Goal: Find contact information: Find contact information

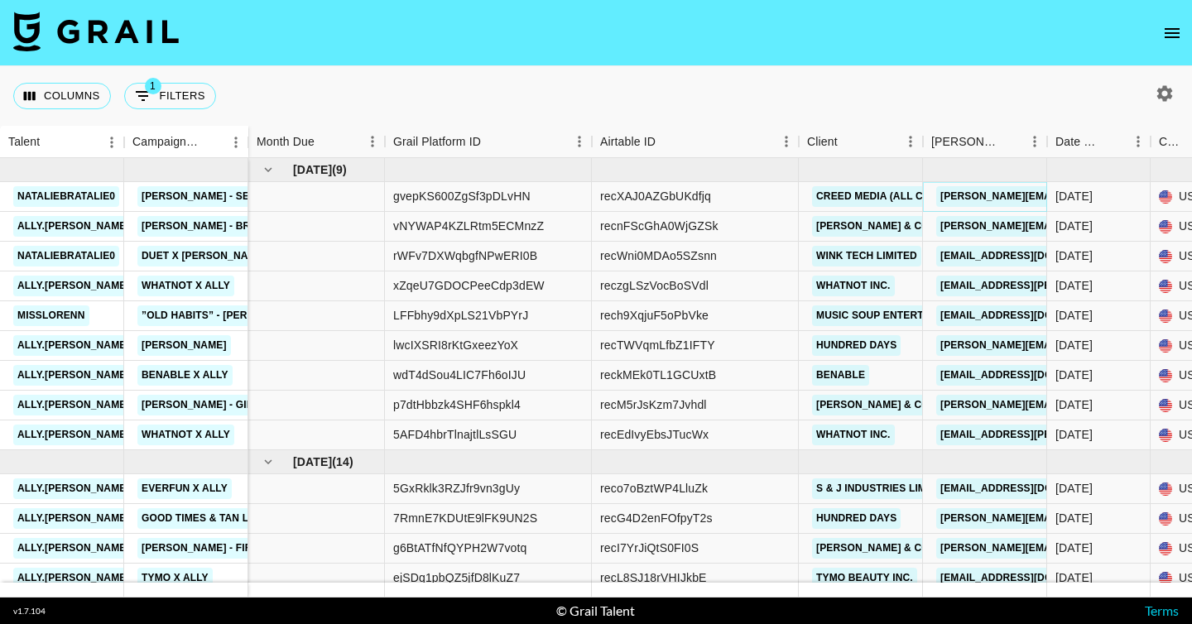
click at [1000, 197] on link "[PERSON_NAME][EMAIL_ADDRESS][DOMAIN_NAME]" at bounding box center [1071, 196] width 270 height 21
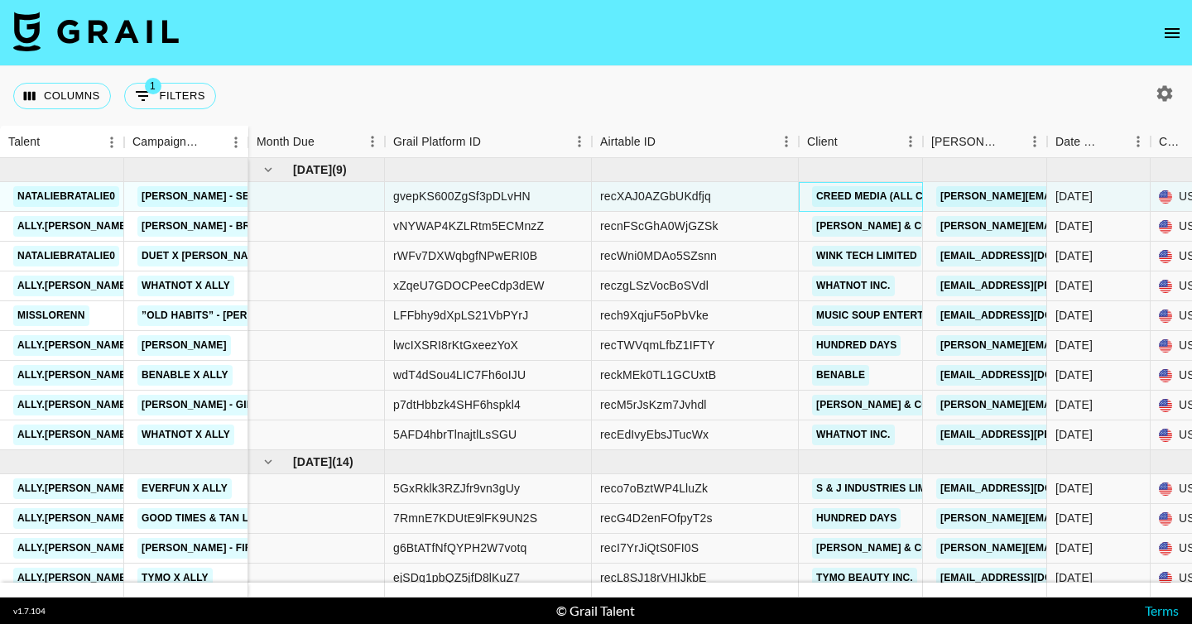
click at [884, 207] on div "Creed Media (All Campaigns)" at bounding box center [898, 196] width 182 height 31
click at [883, 226] on link "[PERSON_NAME] & Co LLC" at bounding box center [884, 226] width 144 height 21
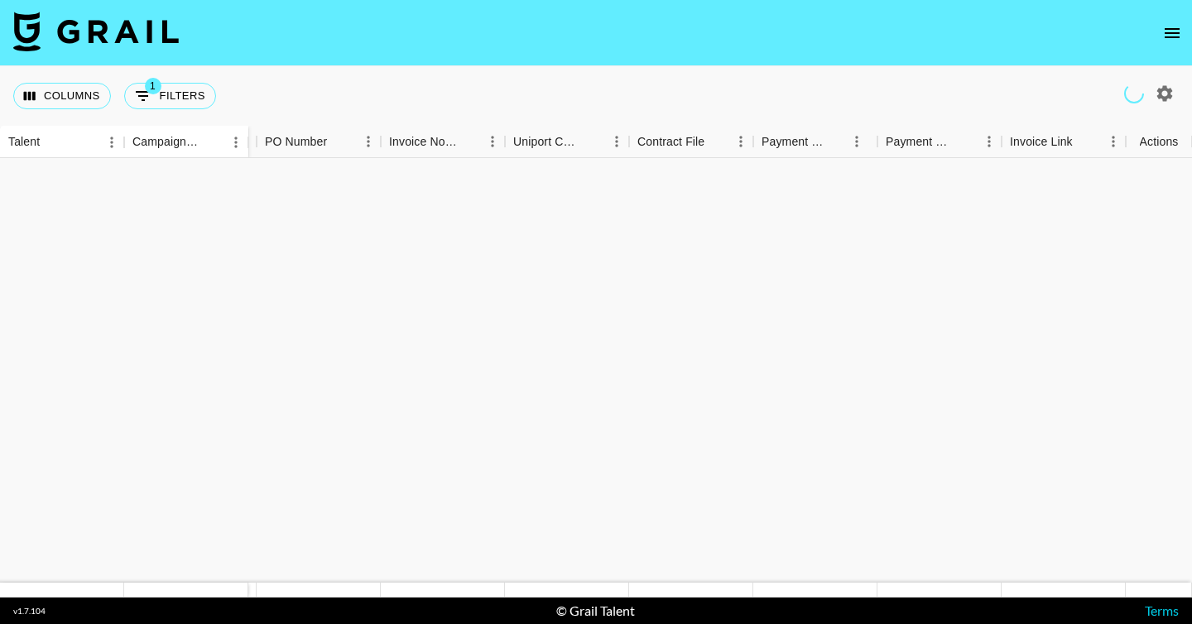
scroll to position [1057, 1681]
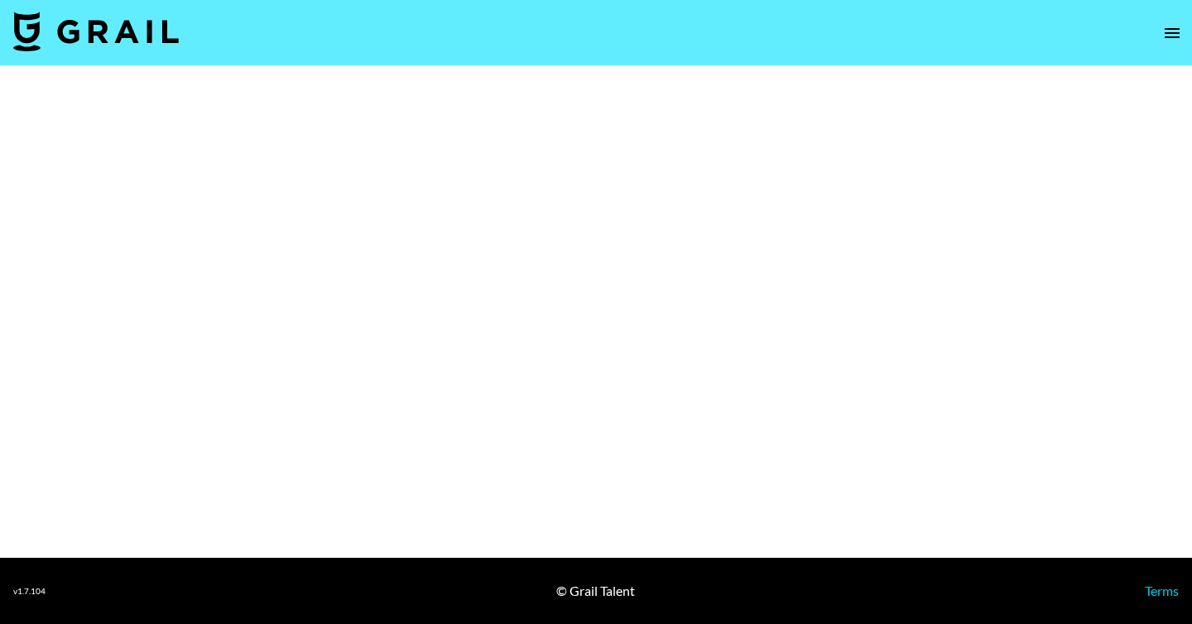
select select "Song"
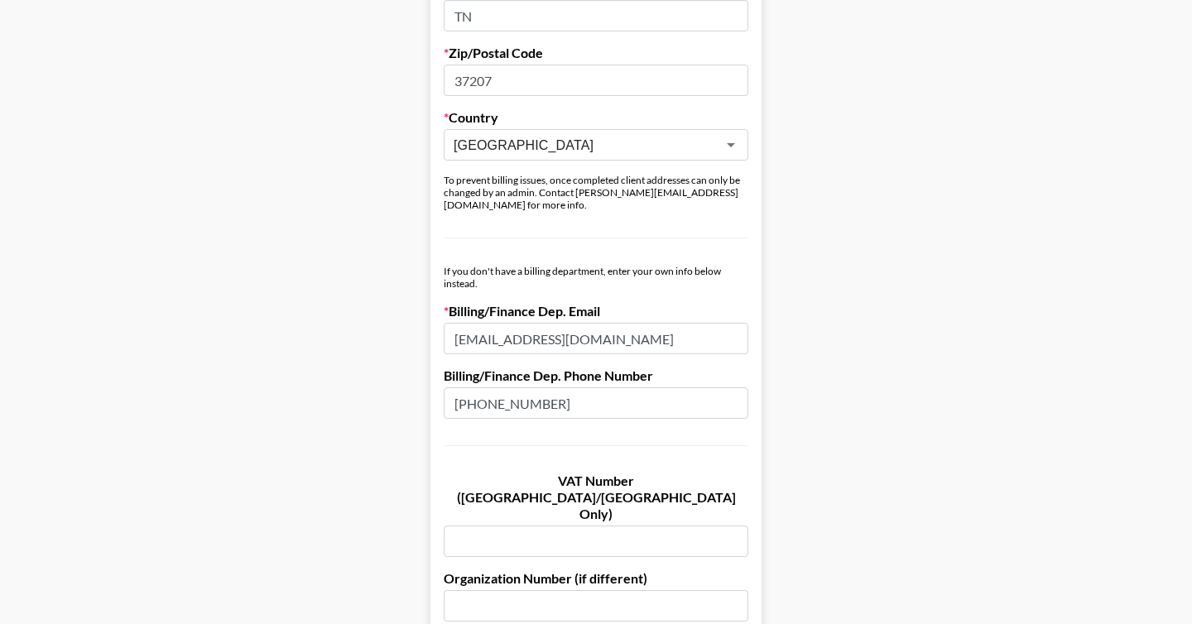
scroll to position [741, 0]
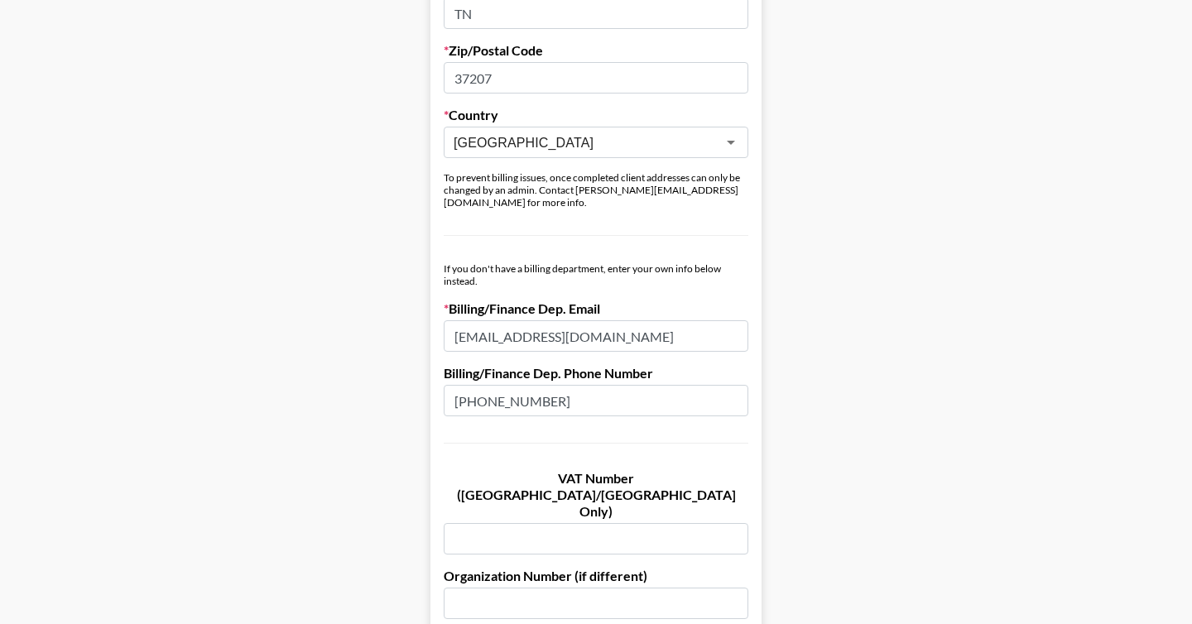
click at [541, 301] on label "Billing/Finance Dep. Email" at bounding box center [596, 309] width 305 height 17
copy label "Dep"
click at [516, 365] on label "Billing/Finance Dep. Phone Number" at bounding box center [596, 373] width 305 height 17
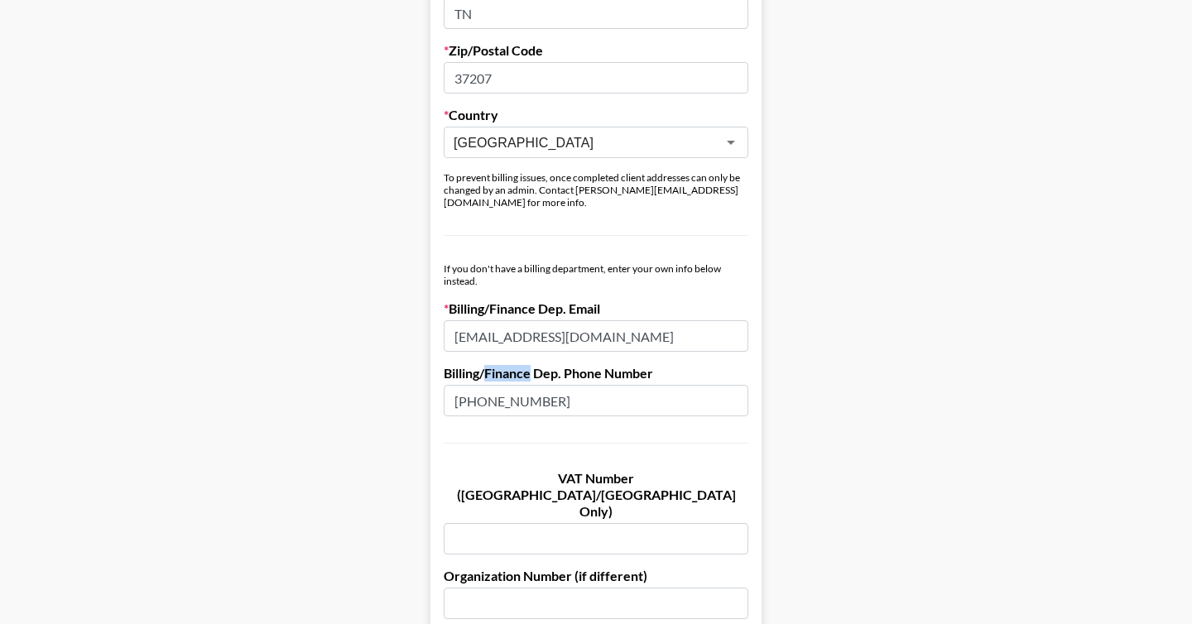
click at [516, 365] on label "Billing/Finance Dep. Phone Number" at bounding box center [596, 373] width 305 height 17
copy label "Finance"
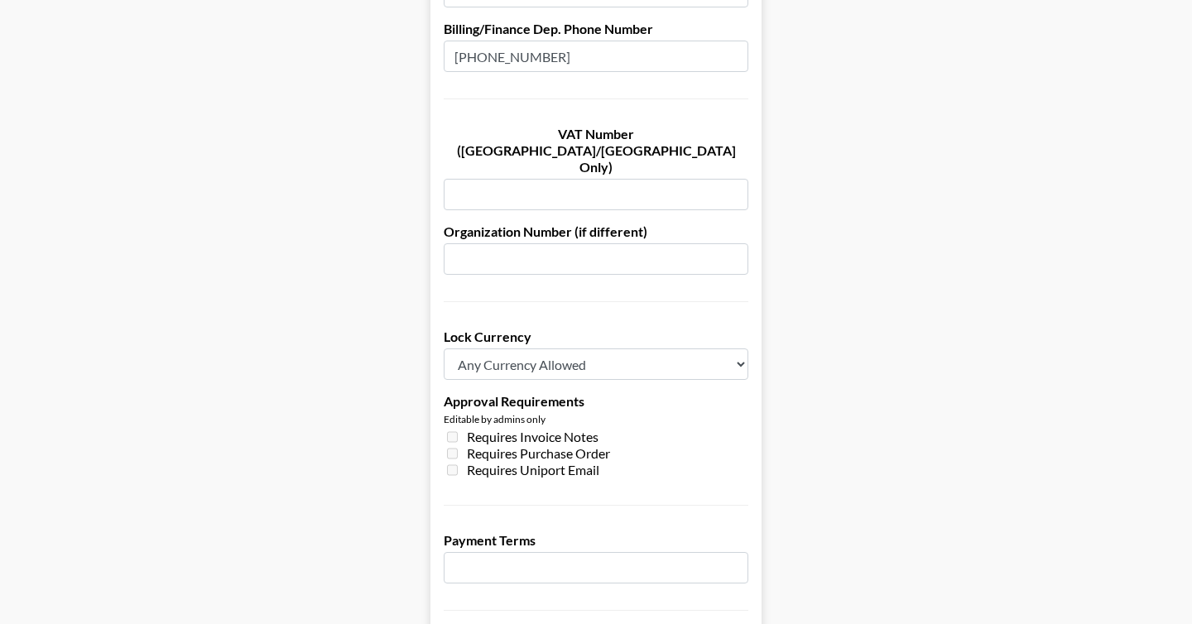
scroll to position [1272, 0]
